Goal: Transaction & Acquisition: Purchase product/service

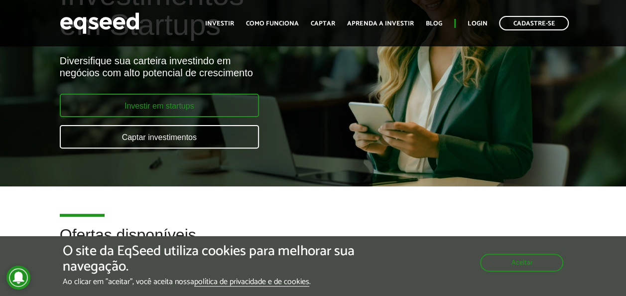
click at [197, 109] on link "Investir em startups" at bounding box center [159, 105] width 199 height 23
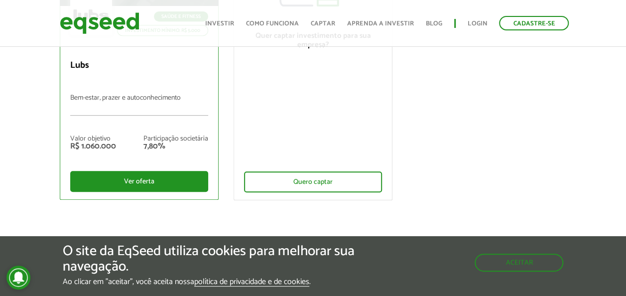
scroll to position [249, 0]
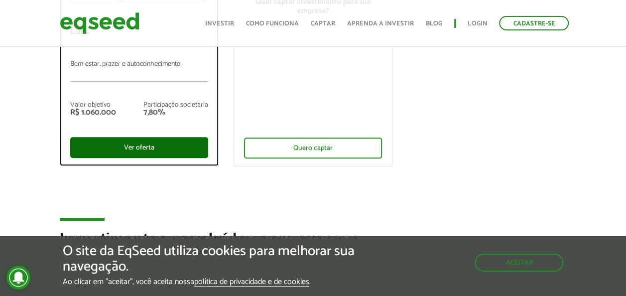
click at [147, 147] on div "Ver oferta" at bounding box center [139, 147] width 138 height 21
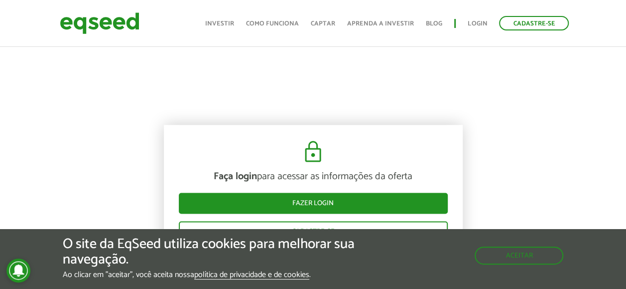
scroll to position [850, 0]
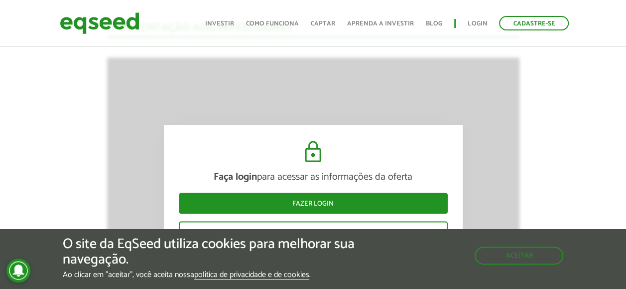
click at [269, 18] on ul "Início Investir Como funciona Captar Aprenda a investir Blog Login Cadastre-se" at bounding box center [387, 23] width 374 height 14
click at [270, 21] on link "Como funciona" at bounding box center [272, 23] width 53 height 6
